Goal: Information Seeking & Learning: Learn about a topic

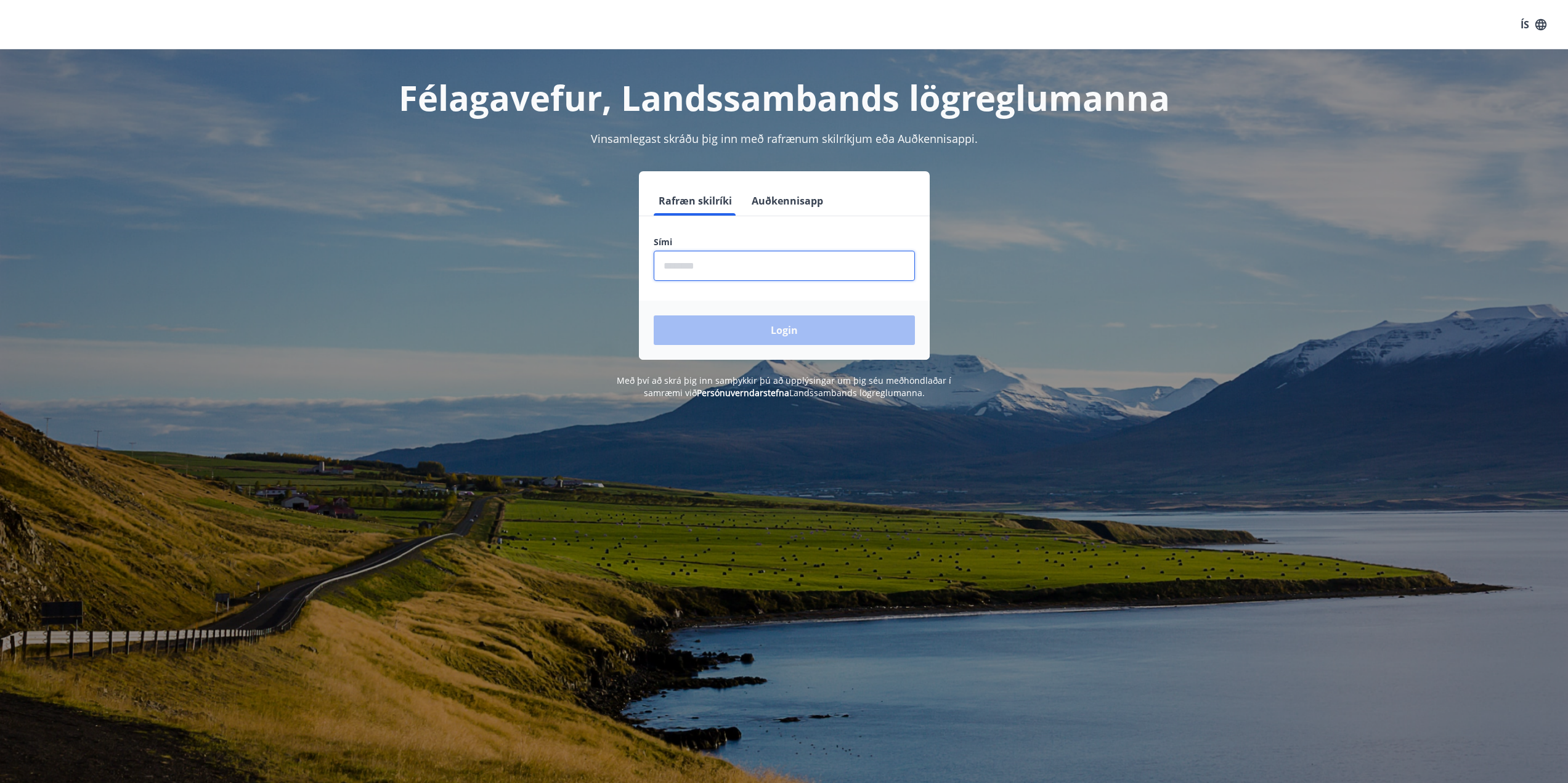
click at [750, 265] on input "phone" at bounding box center [784, 265] width 262 height 30
type input "********"
click at [746, 324] on button "Login" at bounding box center [784, 330] width 262 height 29
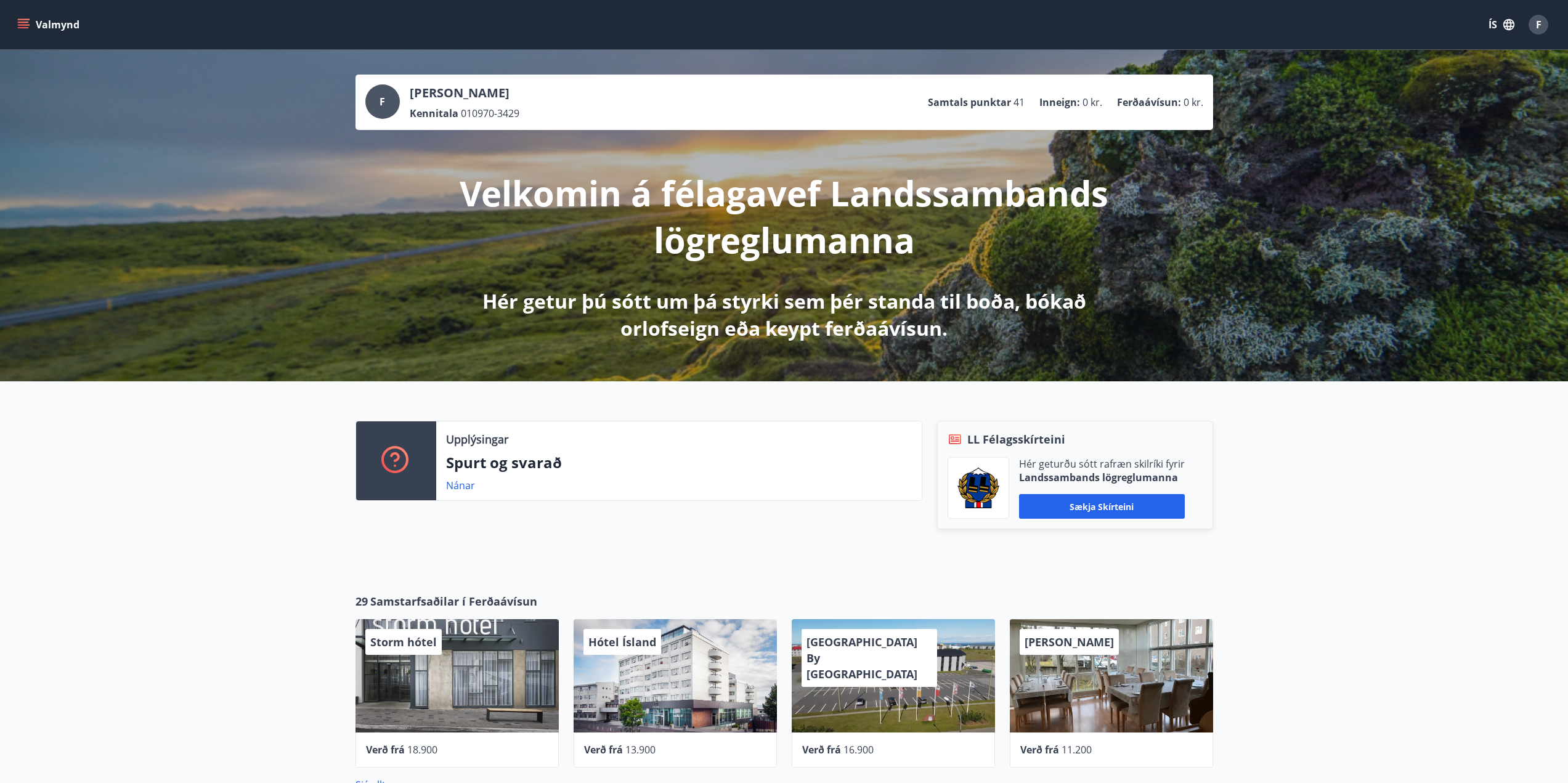
click at [25, 23] on icon "menu" at bounding box center [23, 24] width 12 height 12
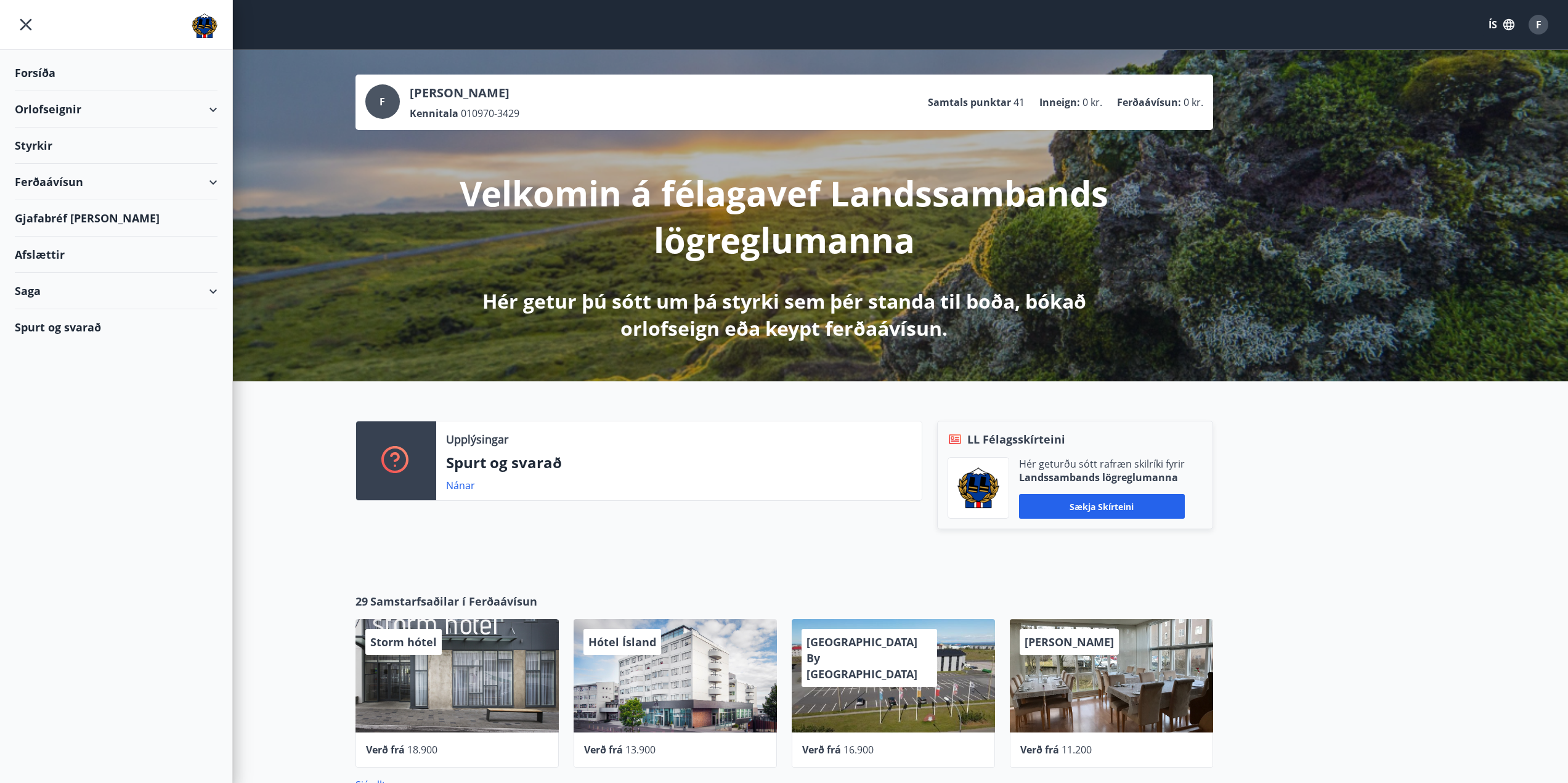
click at [41, 145] on div "Styrkir" at bounding box center [116, 146] width 203 height 37
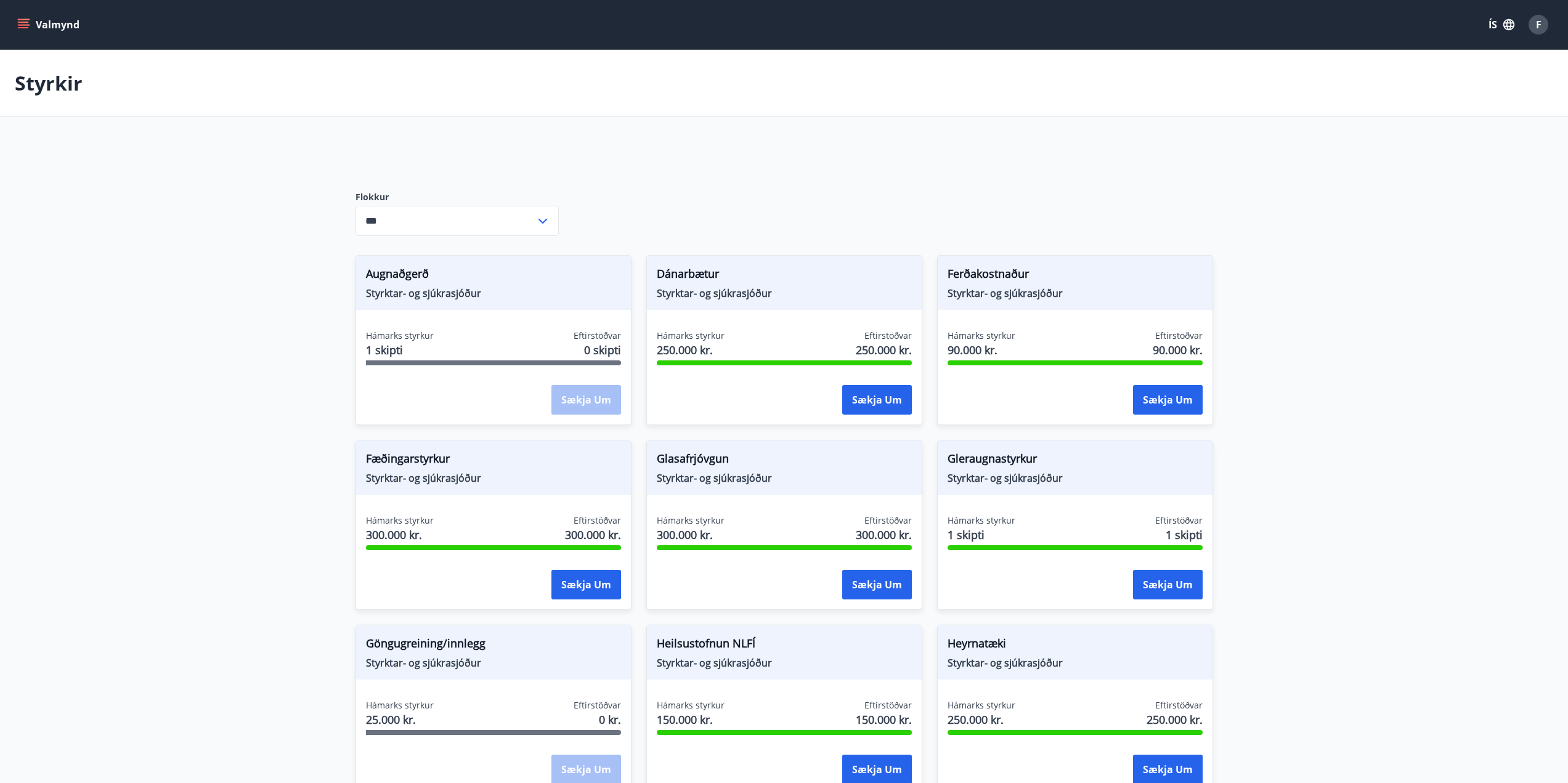
click at [541, 220] on icon at bounding box center [543, 221] width 15 height 15
click at [426, 289] on li "Starfsmenntunarsjóður" at bounding box center [457, 292] width 202 height 22
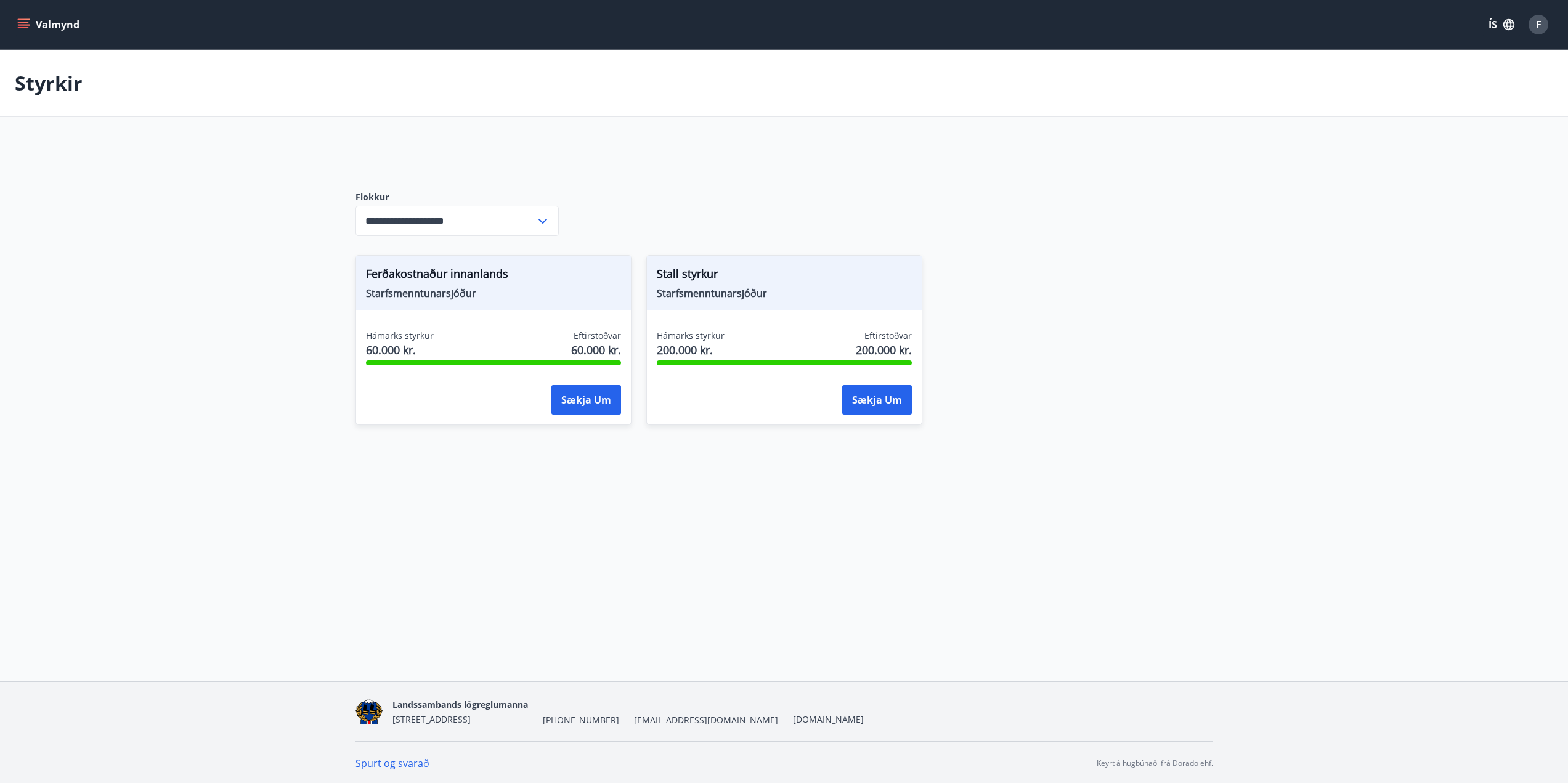
click at [541, 216] on icon at bounding box center [543, 221] width 15 height 15
click at [436, 265] on li "Styrktar- og sjúkrasjóður" at bounding box center [457, 269] width 202 height 22
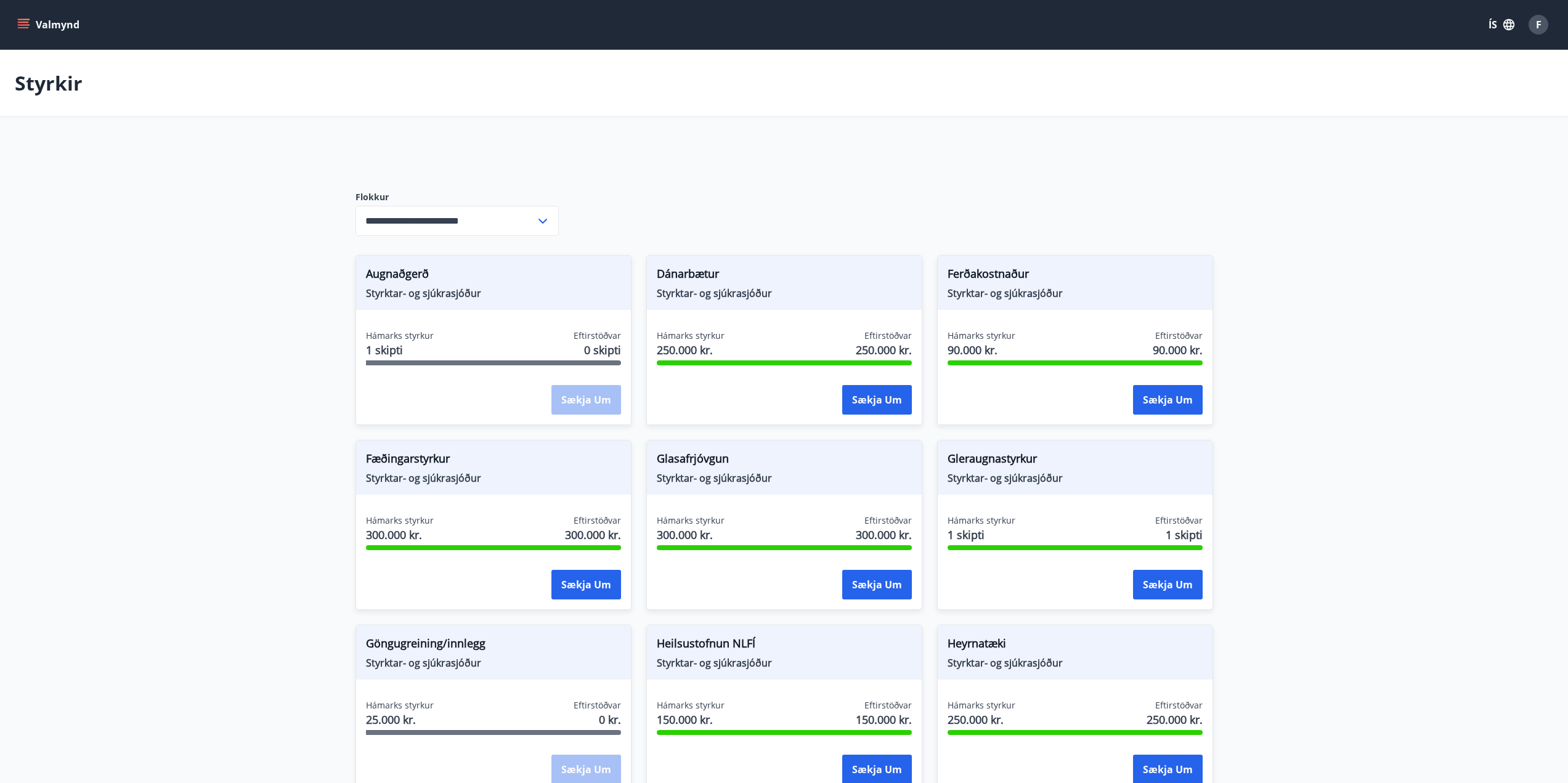
click at [542, 220] on icon at bounding box center [543, 221] width 15 height 15
click at [419, 291] on li "Starfsmenntunarsjóður" at bounding box center [457, 292] width 202 height 22
type input "**********"
